Goal: Information Seeking & Learning: Learn about a topic

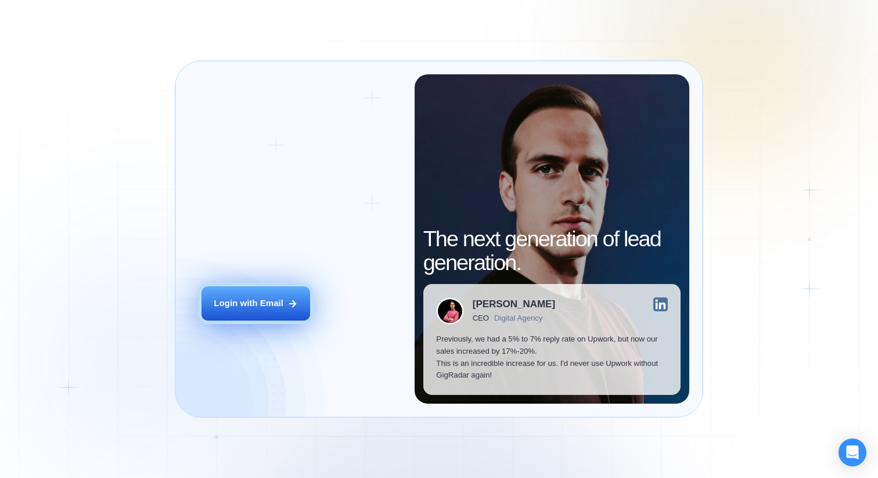
click at [293, 317] on button "Login with Email" at bounding box center [255, 303] width 109 height 34
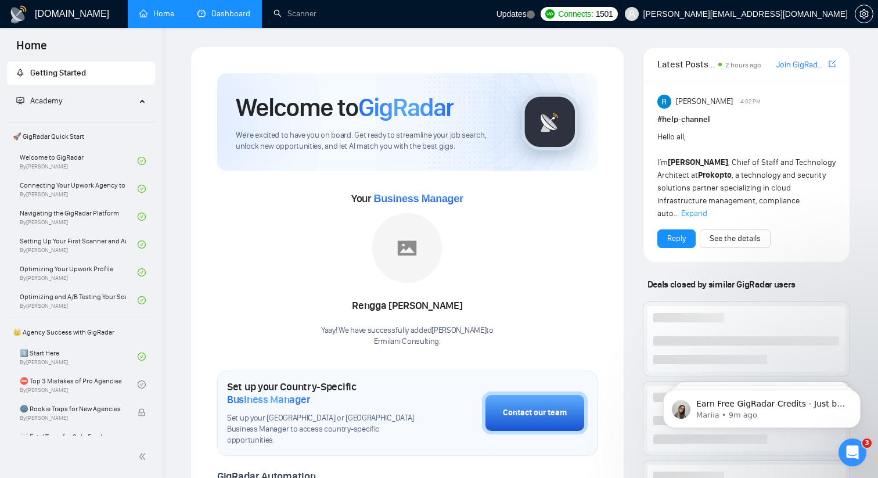
click at [230, 17] on link "Dashboard" at bounding box center [223, 14] width 53 height 10
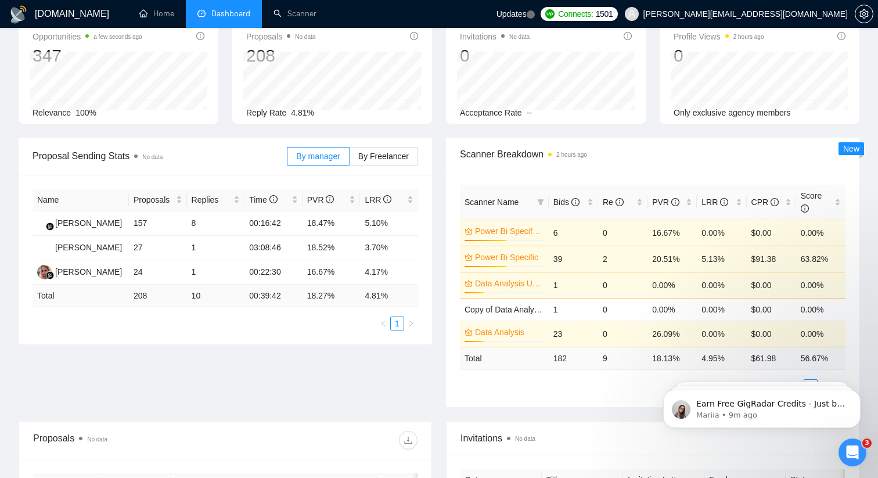
scroll to position [71, 0]
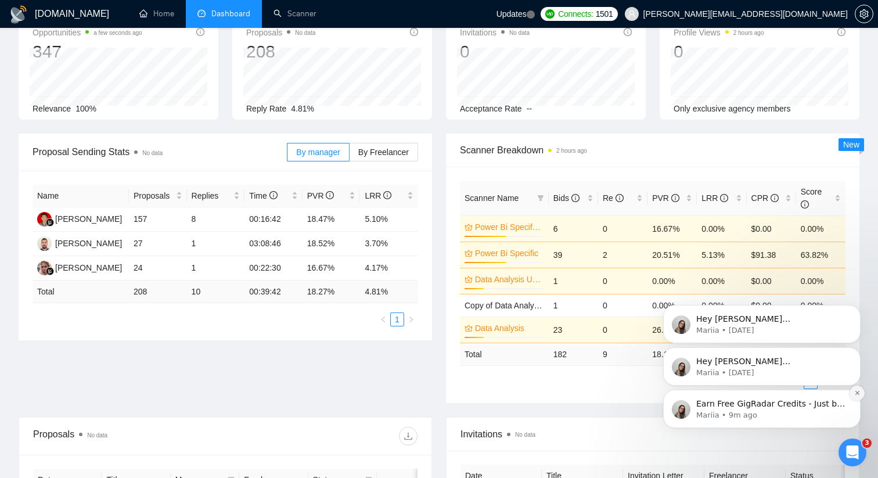
click at [858, 396] on icon "Dismiss notification" at bounding box center [857, 392] width 6 height 6
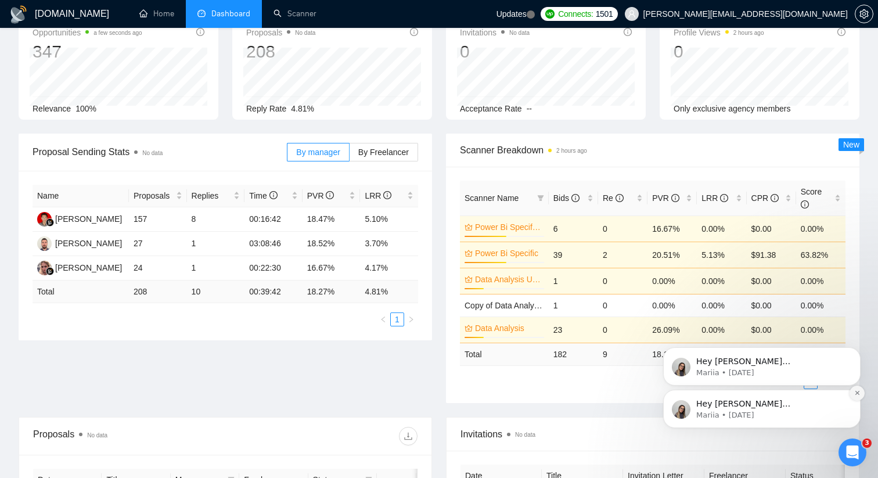
click at [855, 396] on button "Dismiss notification" at bounding box center [856, 392] width 15 height 15
click at [855, 395] on icon "Dismiss notification" at bounding box center [857, 392] width 6 height 6
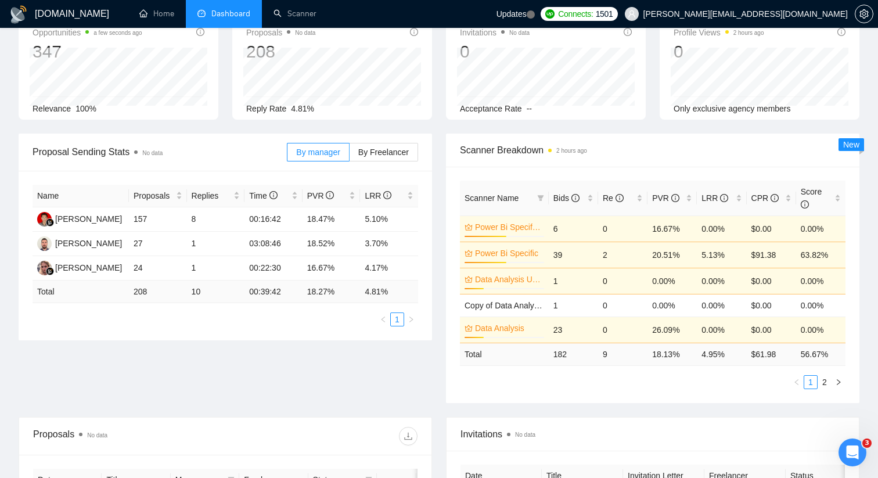
click at [857, 450] on icon "Open Intercom Messenger" at bounding box center [852, 452] width 19 height 19
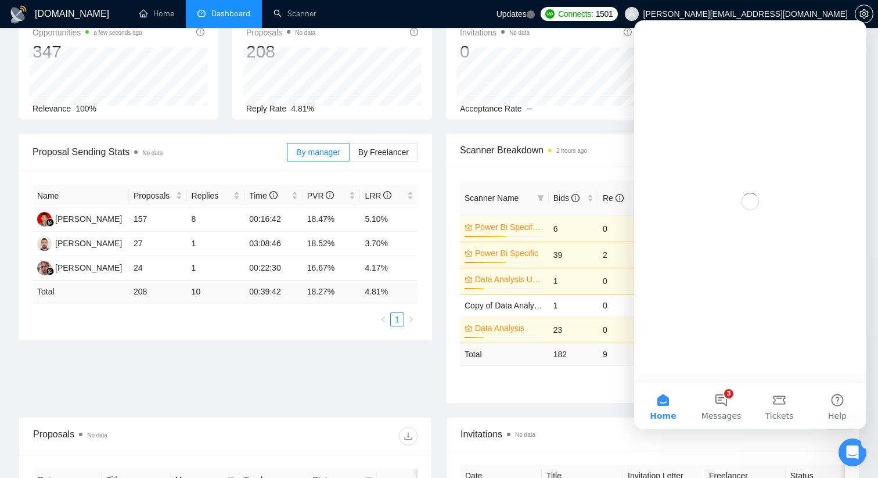
scroll to position [0, 0]
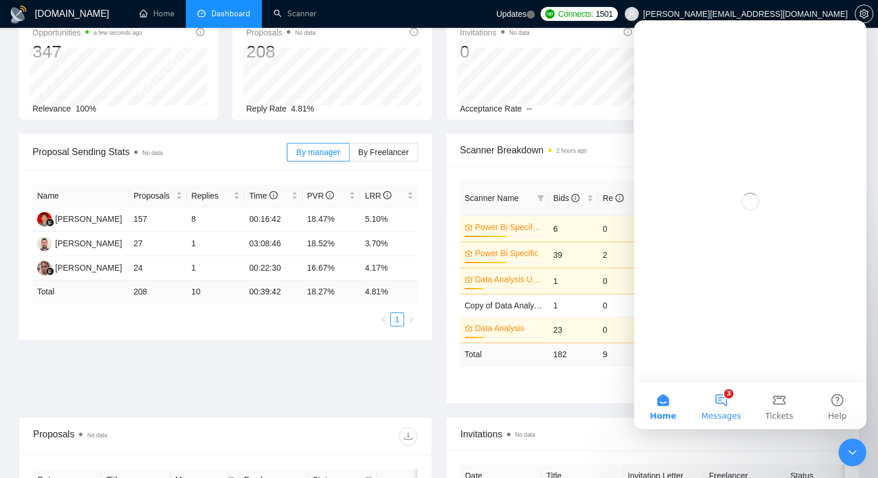
click at [718, 405] on button "3 Messages" at bounding box center [721, 405] width 58 height 46
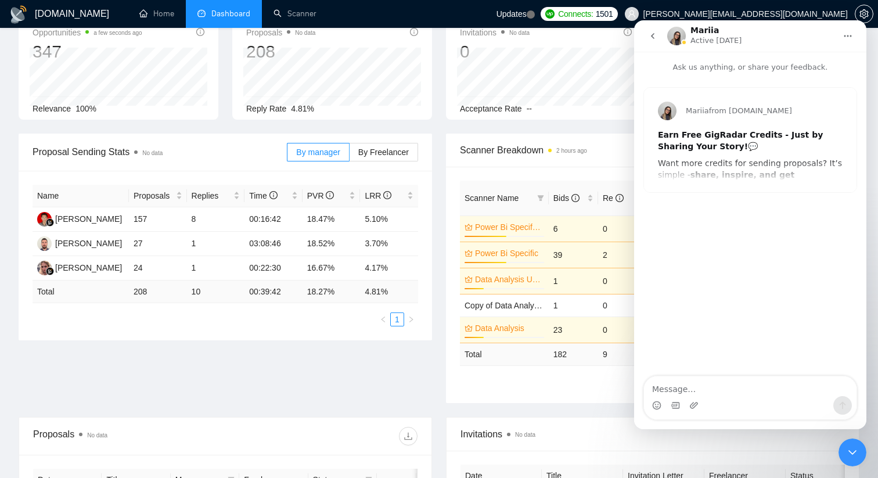
click at [654, 37] on icon "go back" at bounding box center [652, 35] width 9 height 9
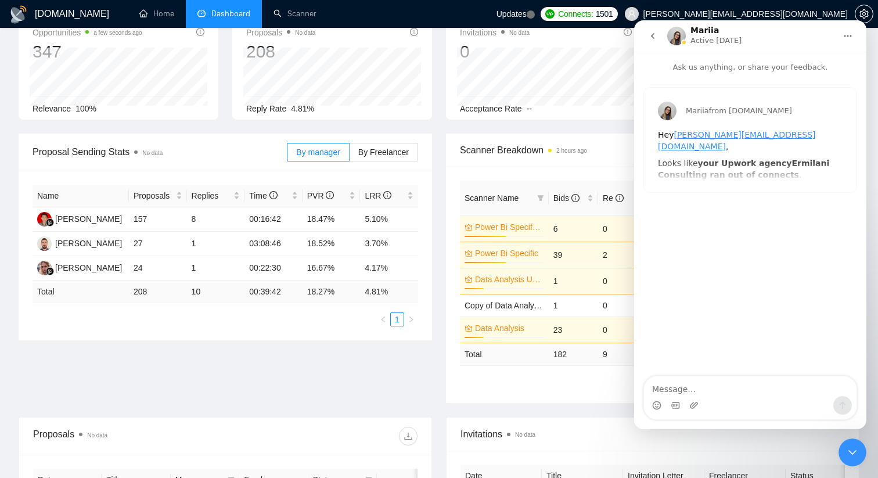
click at [650, 40] on icon "go back" at bounding box center [652, 35] width 9 height 9
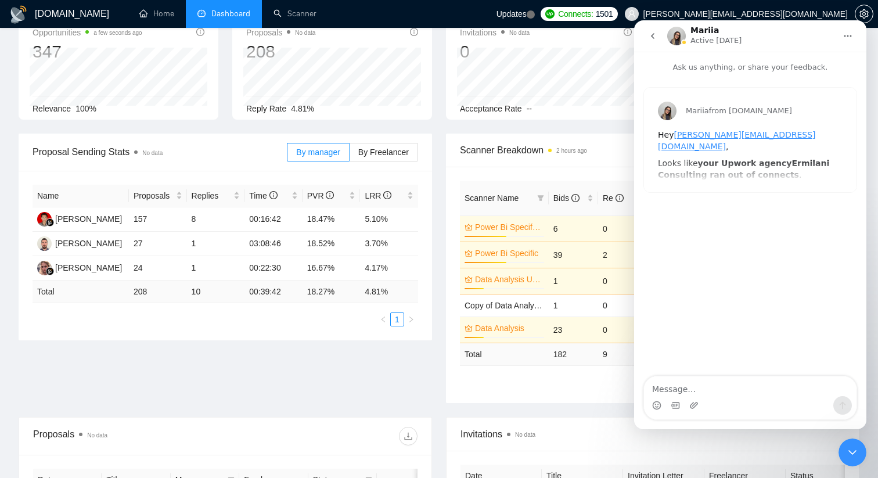
click at [653, 37] on icon "go back" at bounding box center [652, 36] width 3 height 6
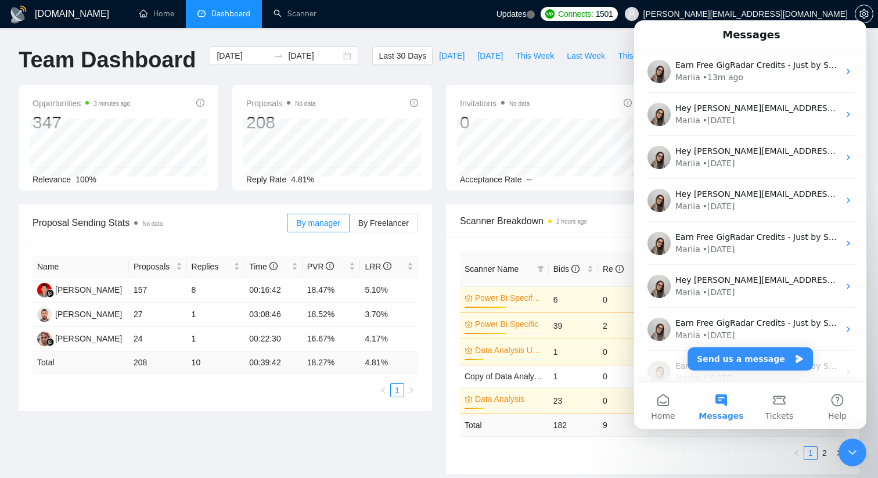
click at [712, 448] on ul "1 2" at bounding box center [652, 453] width 385 height 14
drag, startPoint x: 1, startPoint y: 15, endPoint x: 581, endPoint y: 56, distance: 581.2
click at [581, 56] on span "Last Week" at bounding box center [585, 55] width 38 height 13
type input "[DATE]"
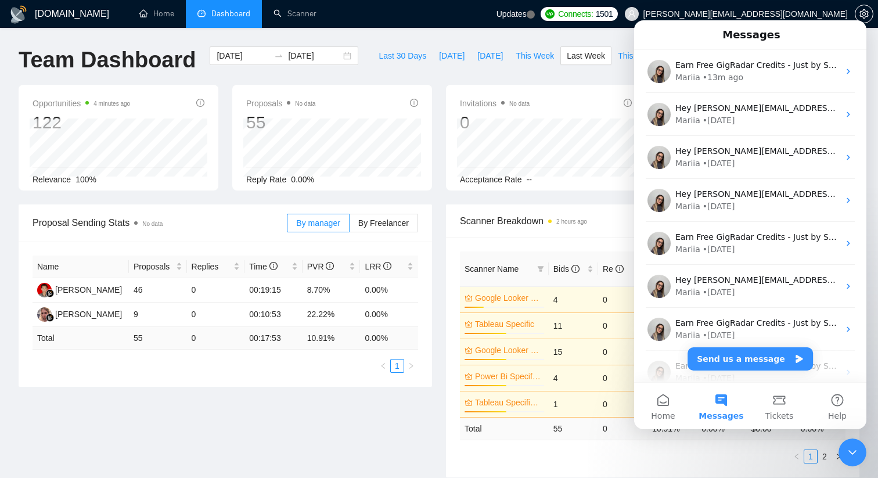
click at [844, 451] on div "Close Intercom Messenger" at bounding box center [852, 452] width 28 height 28
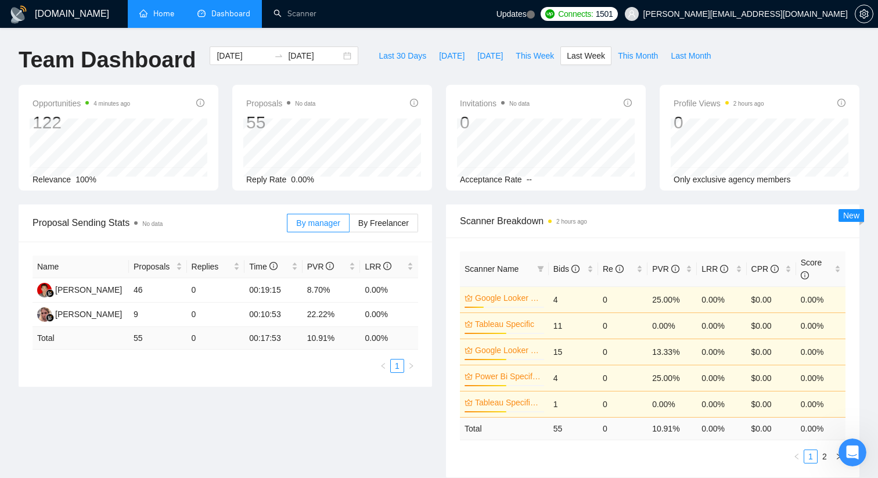
click at [154, 19] on link "Home" at bounding box center [156, 14] width 35 height 10
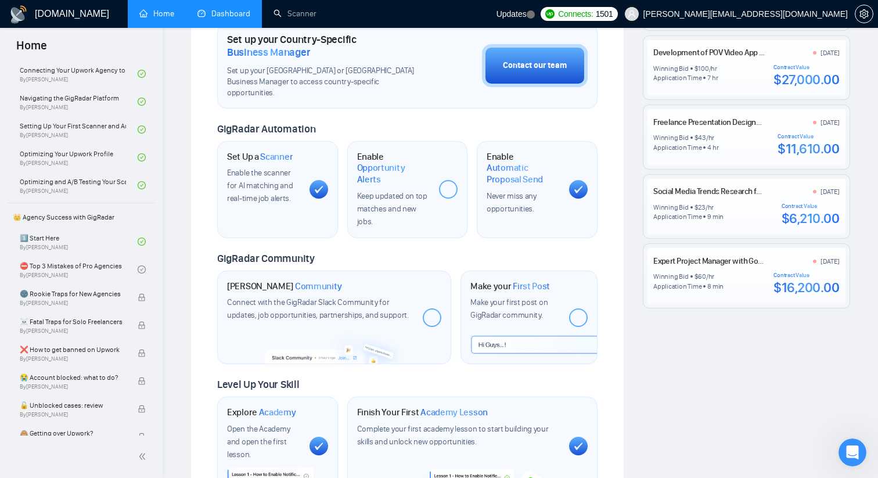
scroll to position [348, 0]
click at [788, 284] on div "$16,200.00" at bounding box center [806, 286] width 66 height 17
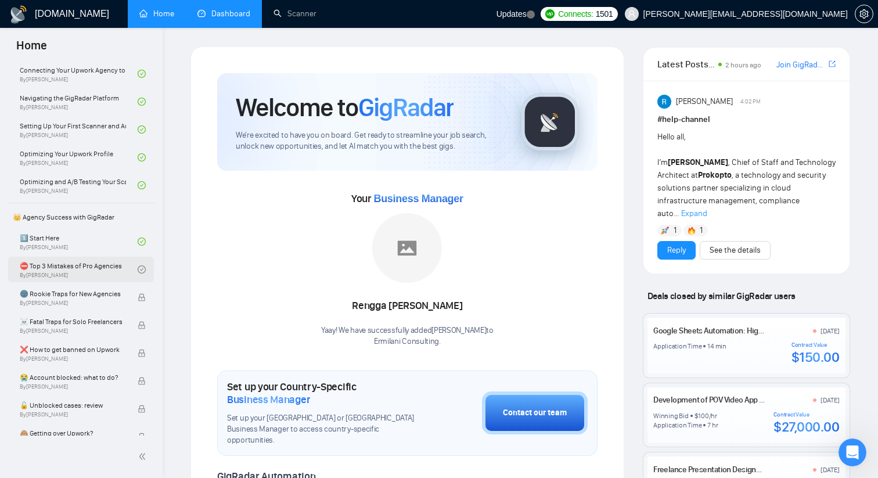
scroll to position [352, 0]
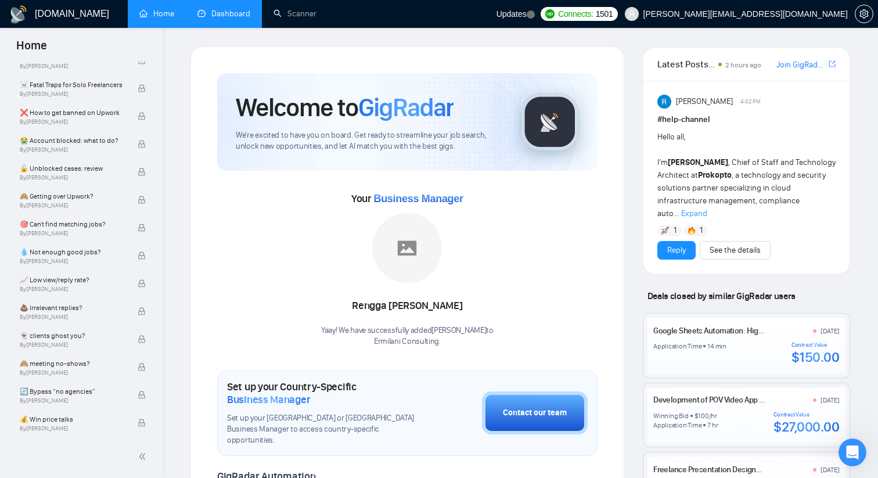
click at [245, 30] on div "[DOMAIN_NAME] Home Dashboard Scanner Updates Connects: 1501 [PERSON_NAME][EMAIL…" at bounding box center [520, 479] width 715 height 958
click at [238, 19] on link "Dashboard" at bounding box center [223, 14] width 53 height 10
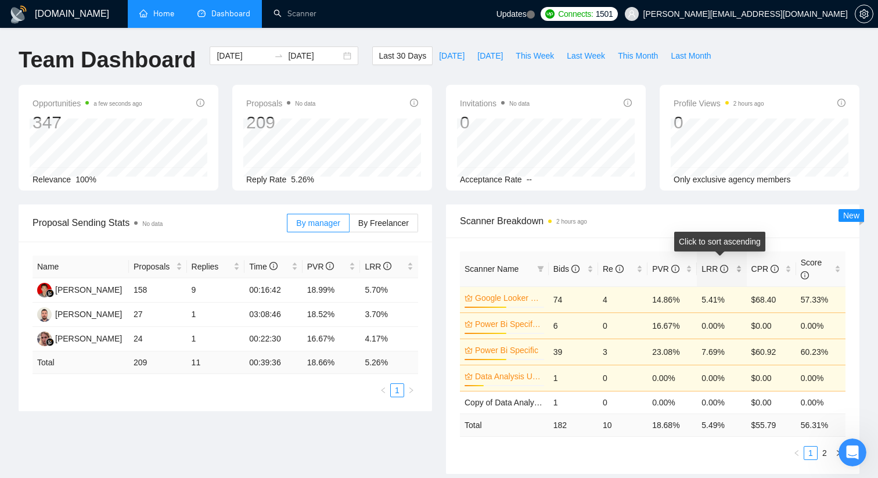
click at [701, 271] on div "LRR" at bounding box center [721, 268] width 40 height 13
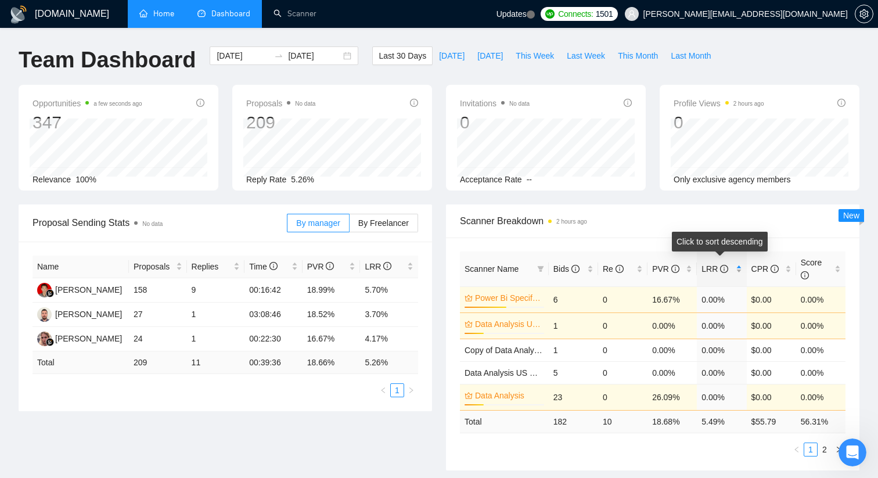
click at [701, 271] on div "LRR" at bounding box center [721, 268] width 40 height 13
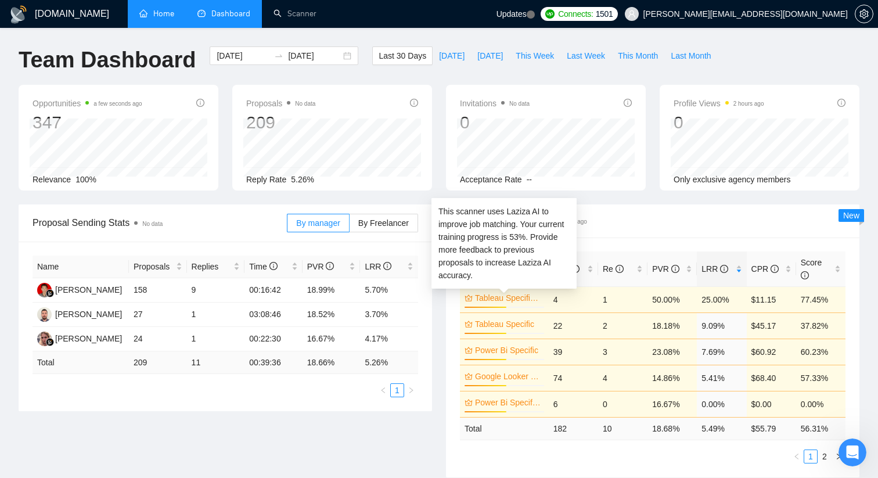
click at [519, 302] on link "Tableau Specific US" at bounding box center [508, 297] width 67 height 13
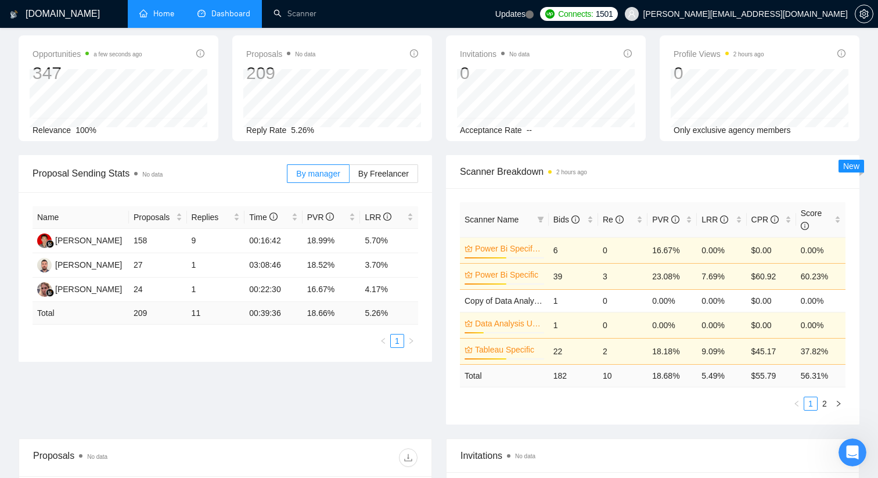
scroll to position [53, 0]
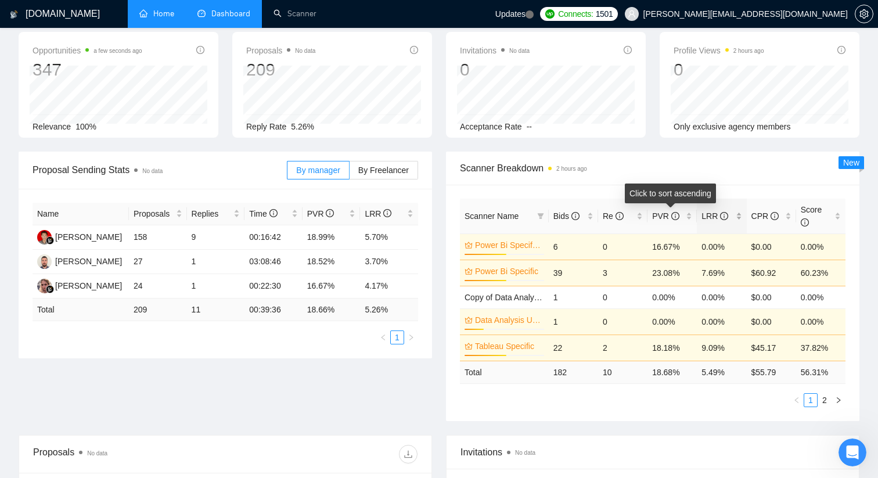
click at [701, 212] on div "LRR" at bounding box center [721, 216] width 40 height 13
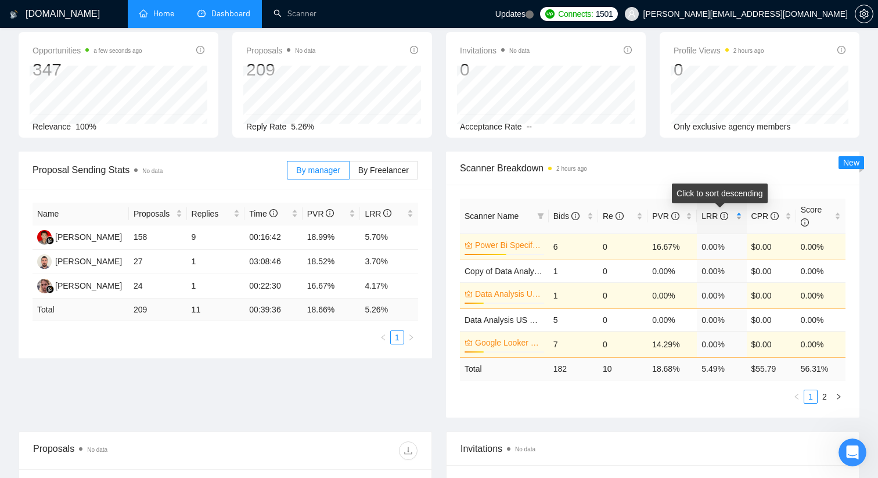
click at [701, 212] on div "LRR" at bounding box center [721, 216] width 40 height 13
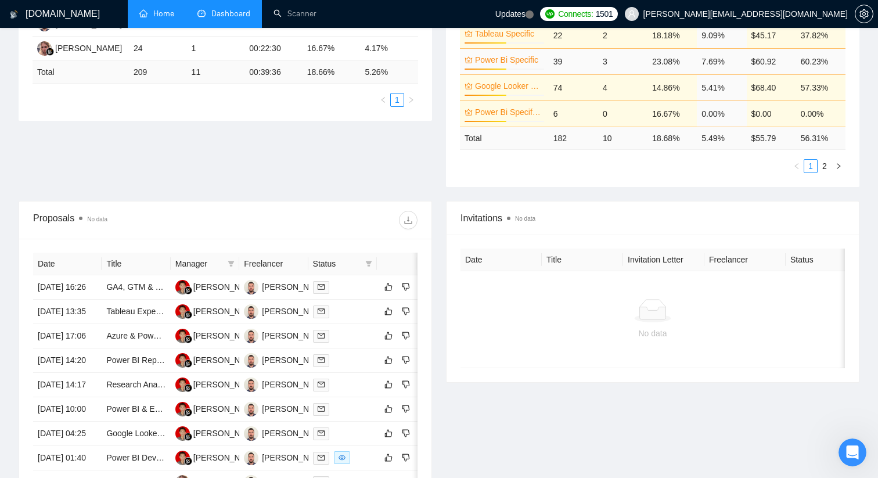
scroll to position [0, 0]
